Goal: Task Accomplishment & Management: Use online tool/utility

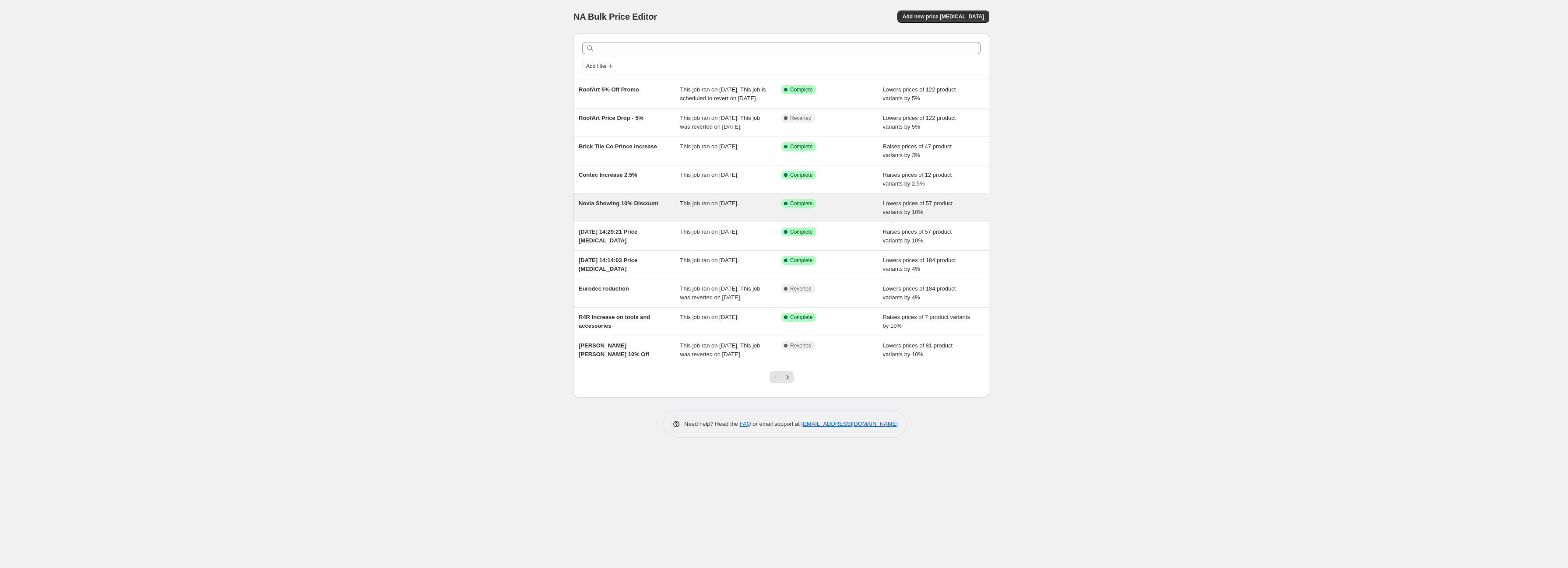
click at [898, 216] on span "Lowers prices of 57 product variants by 10%" at bounding box center [918, 208] width 70 height 15
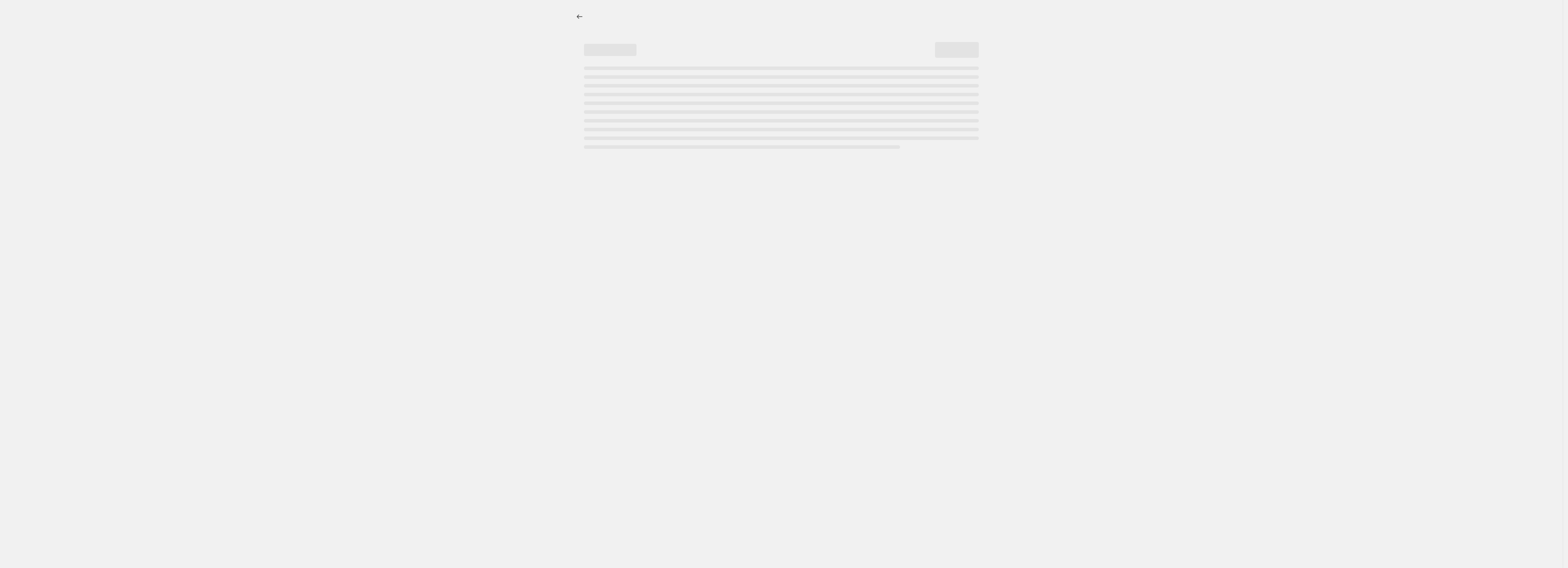
select select "percentage"
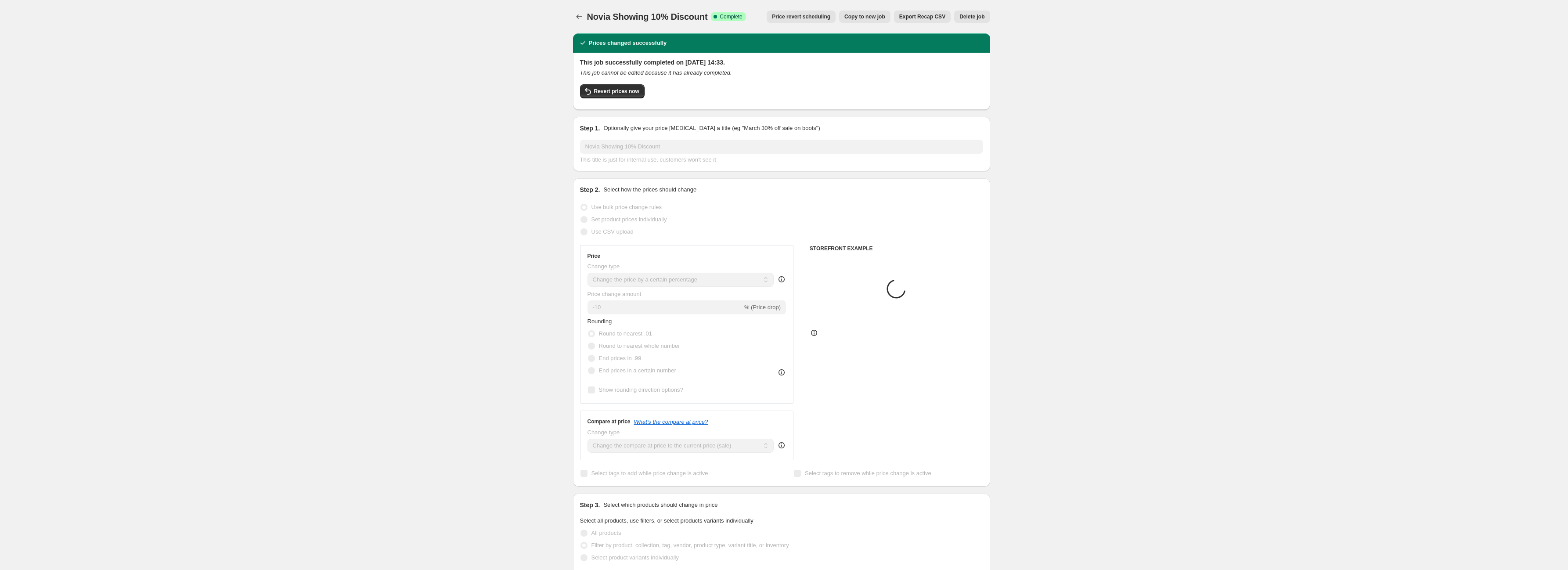
select select "vendor"
click at [634, 94] on span "Revert prices now" at bounding box center [617, 92] width 45 height 7
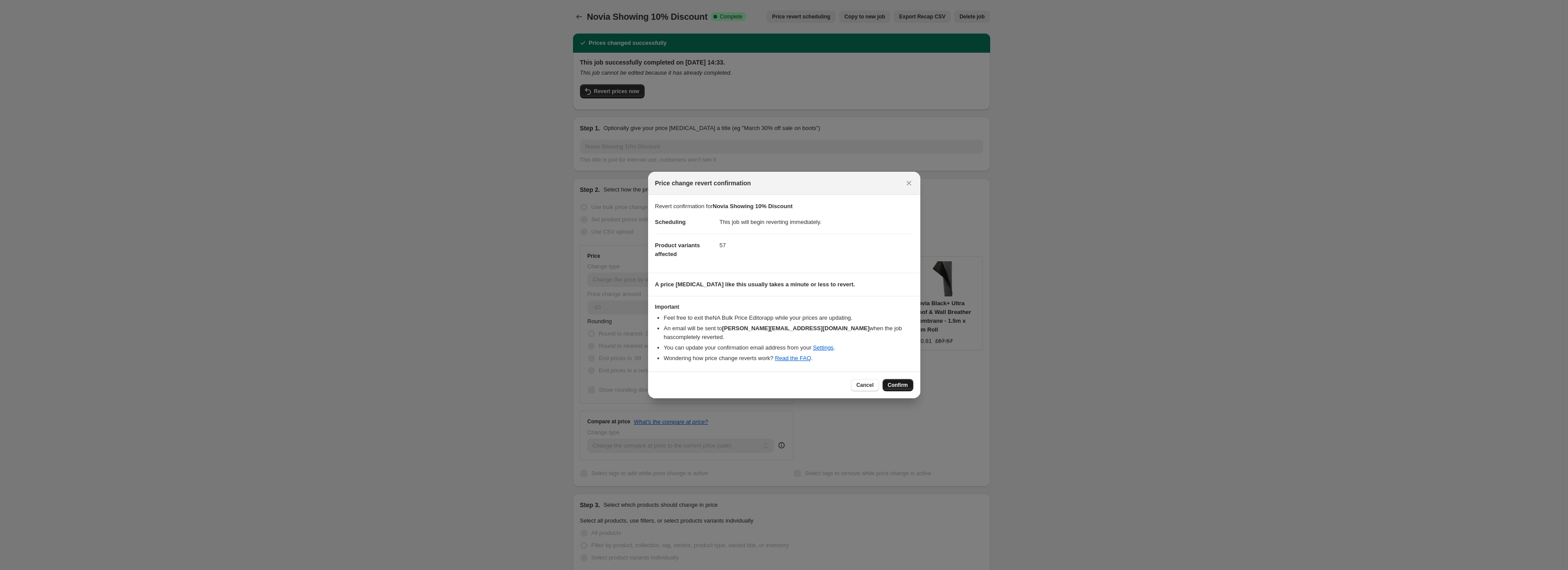
click at [898, 382] on span "Confirm" at bounding box center [898, 385] width 20 height 7
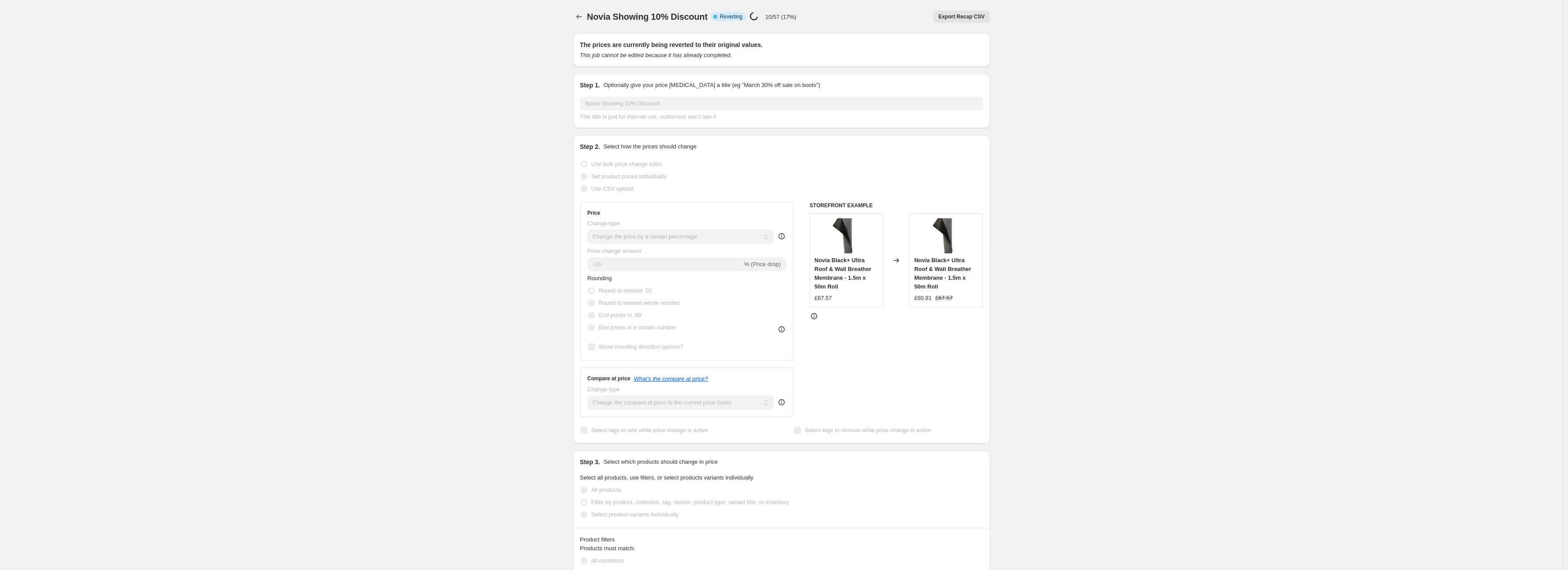
select select "percentage"
select select "vendor"
